Goal: Information Seeking & Learning: Learn about a topic

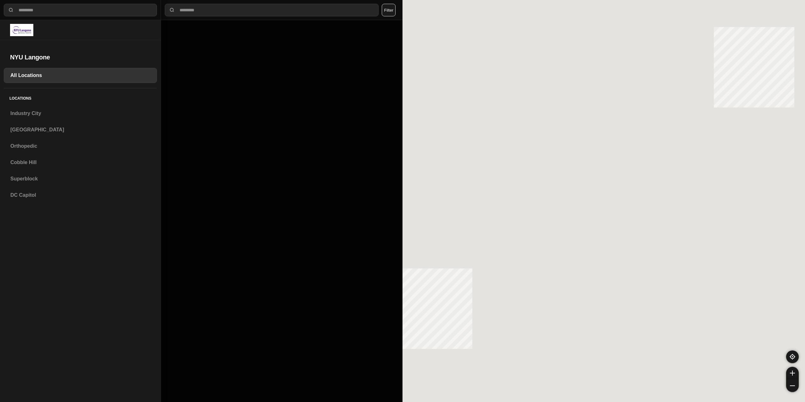
select select "*"
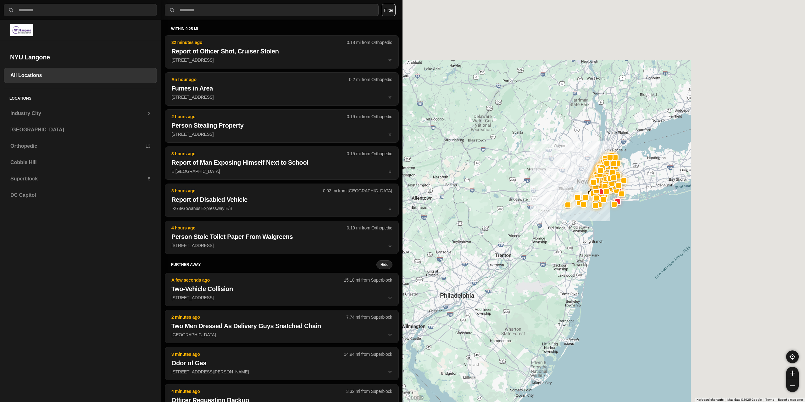
drag, startPoint x: 708, startPoint y: 119, endPoint x: 523, endPoint y: 191, distance: 198.2
click at [510, 243] on div at bounding box center [604, 201] width 403 height 402
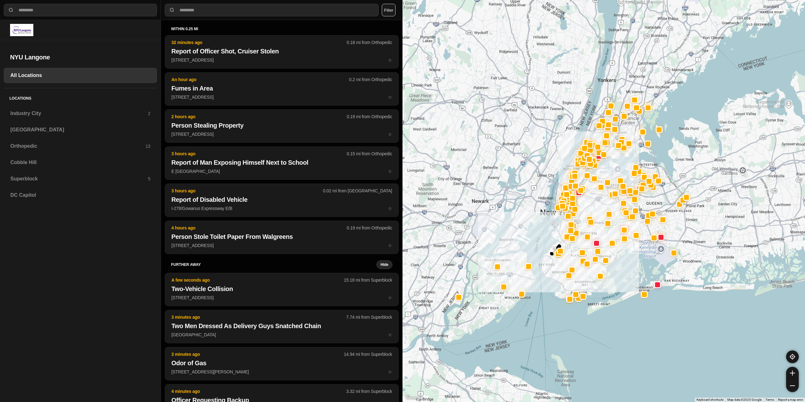
drag, startPoint x: 572, startPoint y: 171, endPoint x: 472, endPoint y: 133, distance: 107.1
click at [472, 133] on div at bounding box center [604, 201] width 403 height 402
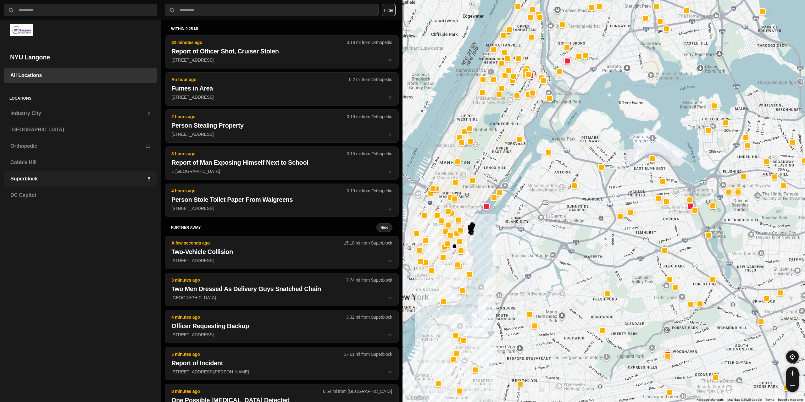
click at [42, 179] on h3 "Superblock" at bounding box center [78, 179] width 137 height 8
